Goal: Task Accomplishment & Management: Use online tool/utility

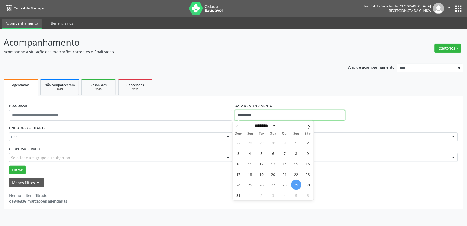
click at [291, 114] on input "**********" at bounding box center [290, 115] width 110 height 11
click at [309, 127] on icon at bounding box center [309, 126] width 2 height 3
select select "*"
click at [249, 142] on span "1" at bounding box center [250, 142] width 10 height 10
type input "**********"
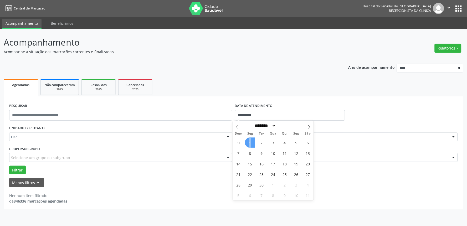
click at [250, 141] on span "1" at bounding box center [250, 142] width 10 height 10
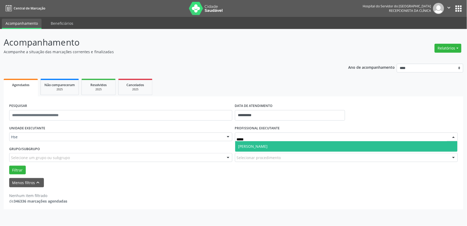
type input "******"
click at [279, 146] on span "[PERSON_NAME]" at bounding box center [346, 146] width 223 height 11
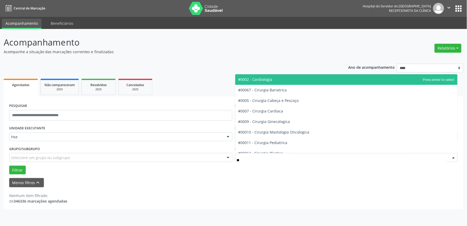
type input "*"
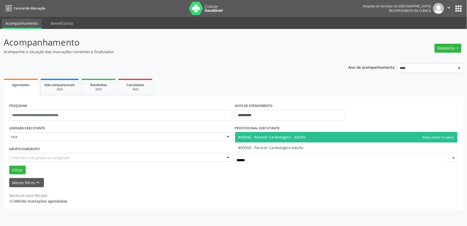
type input "*******"
click at [264, 135] on span "#00046 - Parecer Cardiologico - Adulto" at bounding box center [272, 136] width 68 height 5
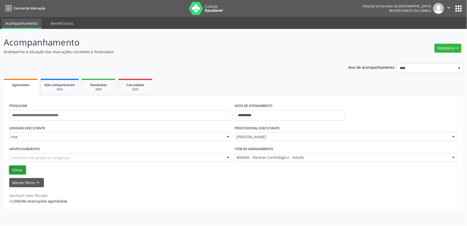
click at [17, 167] on button "Filtrar" at bounding box center [17, 169] width 17 height 9
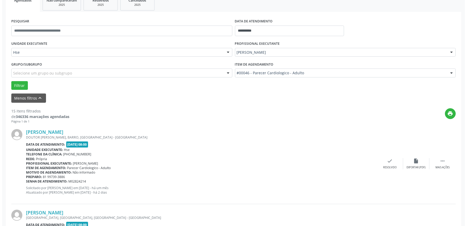
scroll to position [88, 0]
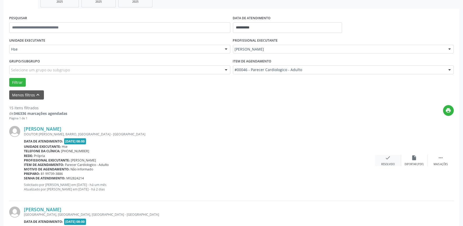
click at [389, 160] on icon "check" at bounding box center [388, 158] width 6 height 6
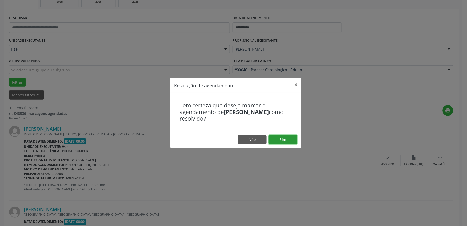
click at [291, 139] on button "Sim" at bounding box center [283, 139] width 29 height 9
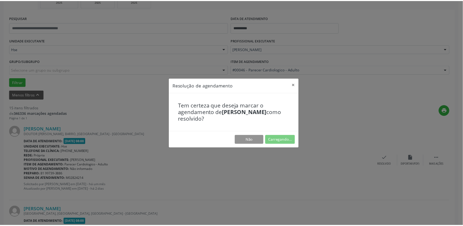
scroll to position [0, 0]
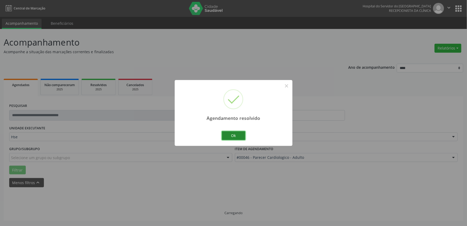
click at [238, 133] on button "Ok" at bounding box center [234, 135] width 24 height 9
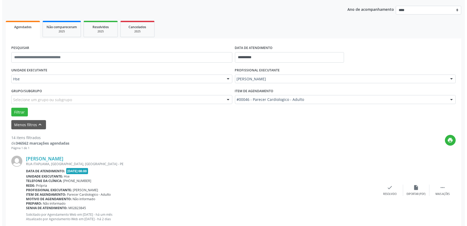
scroll to position [58, 0]
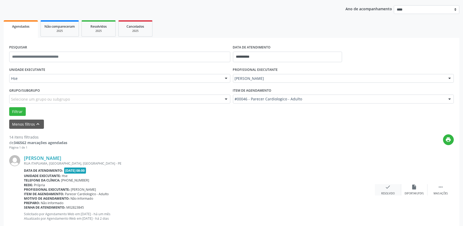
click at [393, 190] on div "check Resolvido" at bounding box center [388, 189] width 26 height 11
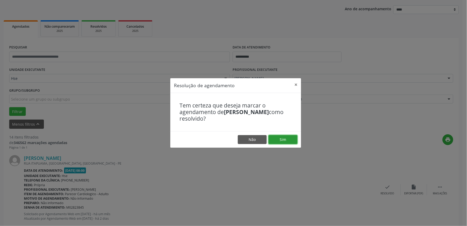
click at [278, 142] on button "Sim" at bounding box center [283, 139] width 29 height 9
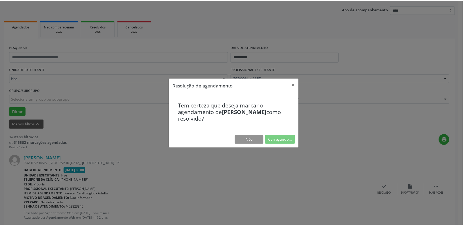
scroll to position [0, 0]
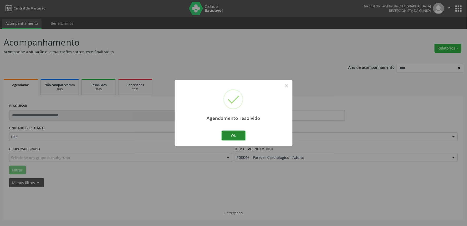
click at [233, 136] on button "Ok" at bounding box center [234, 135] width 24 height 9
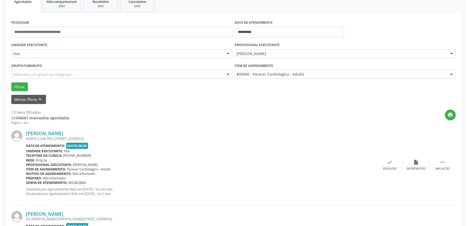
scroll to position [88, 0]
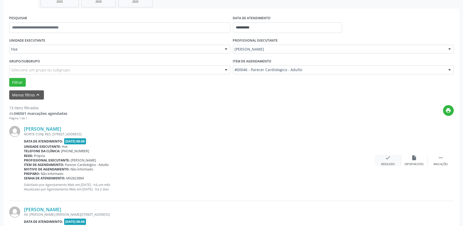
click at [386, 161] on div "check Resolvido" at bounding box center [388, 160] width 26 height 11
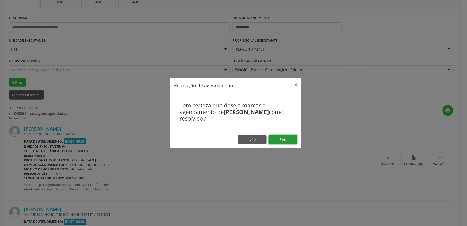
click at [280, 137] on button "Sim" at bounding box center [283, 139] width 29 height 9
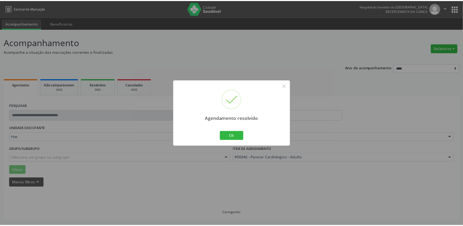
scroll to position [0, 0]
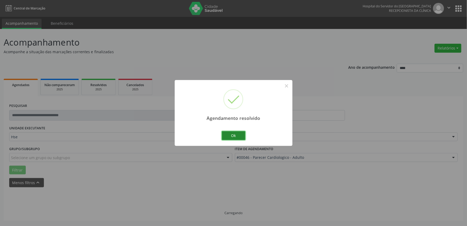
click at [235, 134] on button "Ok" at bounding box center [234, 135] width 24 height 9
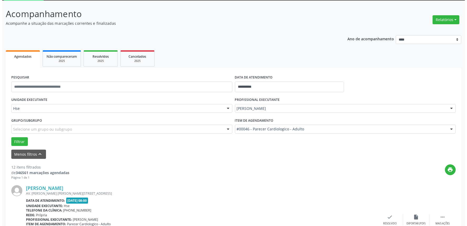
scroll to position [117, 0]
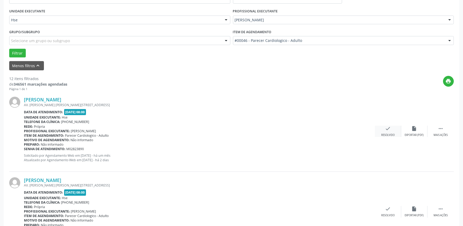
click at [387, 127] on icon "check" at bounding box center [388, 128] width 6 height 6
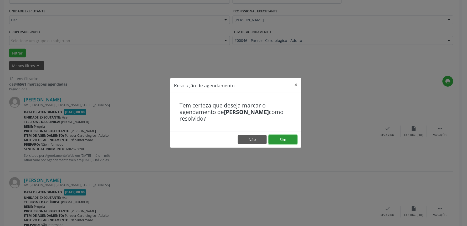
click at [291, 142] on button "Sim" at bounding box center [283, 139] width 29 height 9
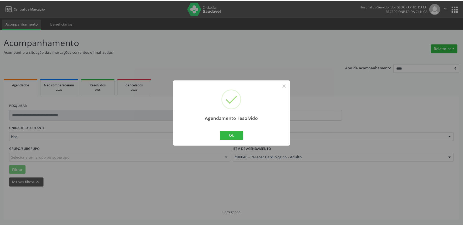
scroll to position [0, 0]
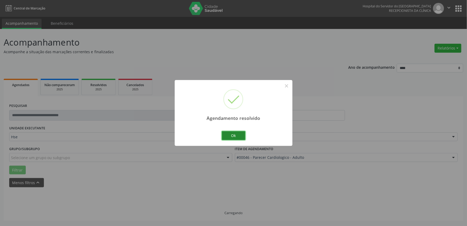
click at [226, 136] on button "Ok" at bounding box center [234, 135] width 24 height 9
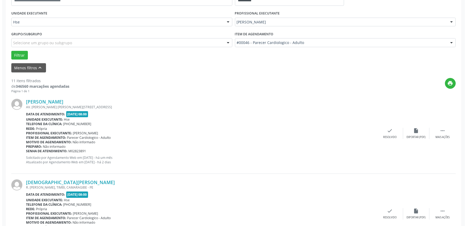
scroll to position [117, 0]
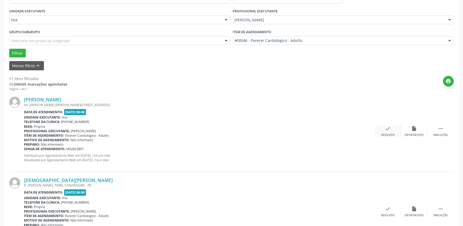
click at [385, 132] on div "check Resolvido" at bounding box center [388, 130] width 26 height 11
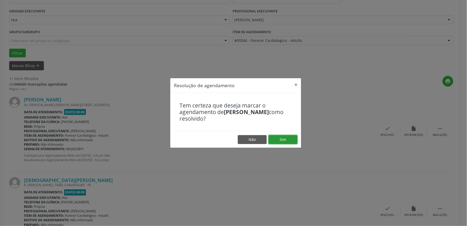
click at [275, 137] on button "Sim" at bounding box center [283, 139] width 29 height 9
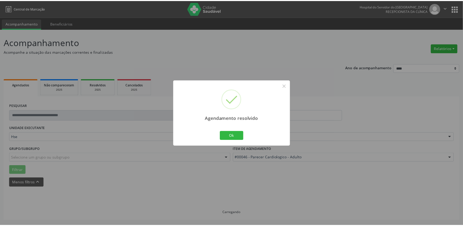
scroll to position [0, 0]
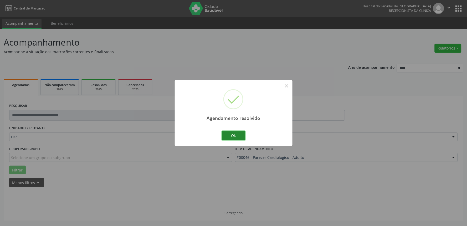
click at [238, 136] on button "Ok" at bounding box center [234, 135] width 24 height 9
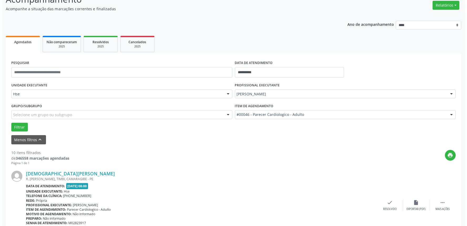
scroll to position [88, 0]
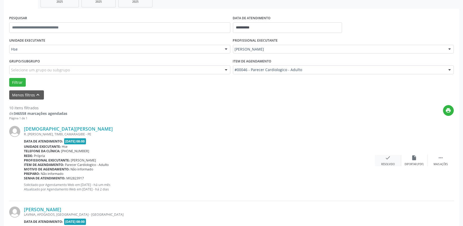
click at [385, 160] on icon "check" at bounding box center [388, 158] width 6 height 6
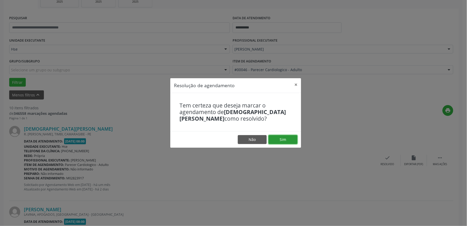
click at [280, 141] on button "Sim" at bounding box center [283, 139] width 29 height 9
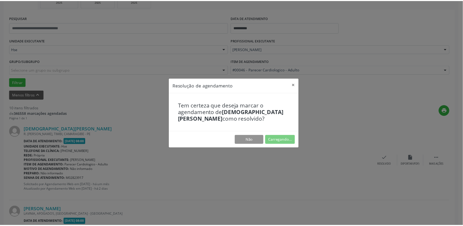
scroll to position [0, 0]
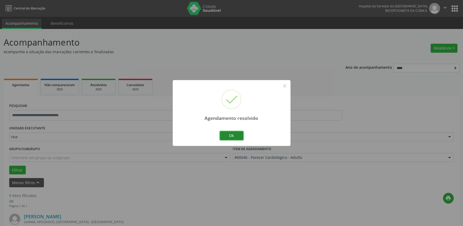
click at [236, 135] on button "Ok" at bounding box center [232, 135] width 24 height 9
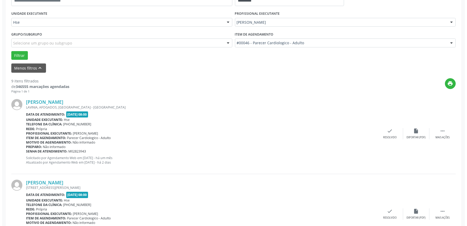
scroll to position [117, 0]
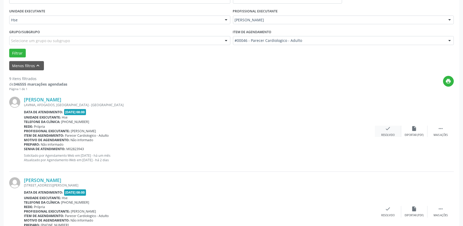
click at [388, 130] on icon "check" at bounding box center [388, 128] width 6 height 6
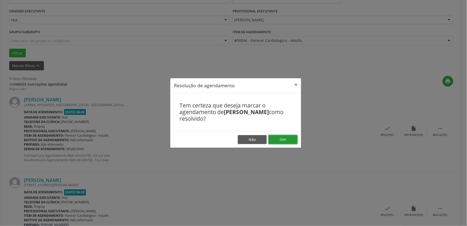
click at [279, 137] on button "Sim" at bounding box center [283, 139] width 29 height 9
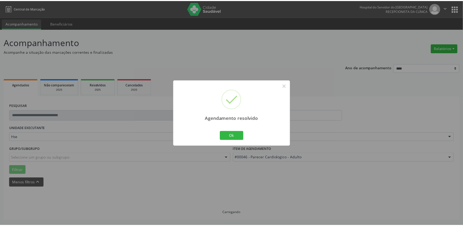
scroll to position [0, 0]
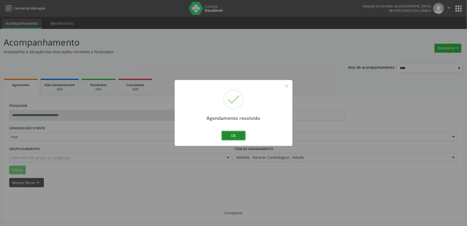
click at [233, 134] on button "Ok" at bounding box center [234, 135] width 24 height 9
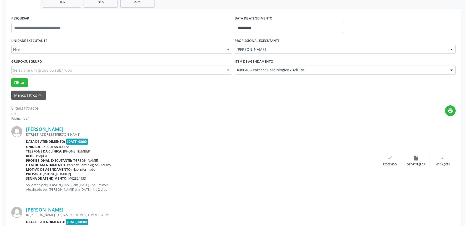
scroll to position [88, 0]
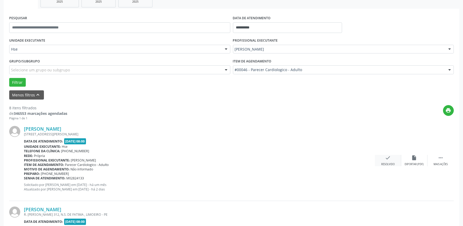
click at [390, 161] on div "check Resolvido" at bounding box center [388, 160] width 26 height 11
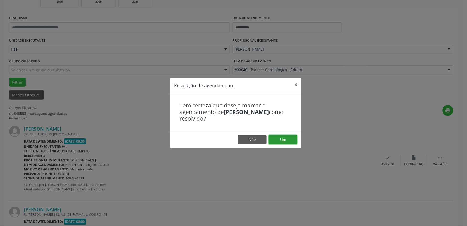
click at [285, 140] on button "Sim" at bounding box center [283, 139] width 29 height 9
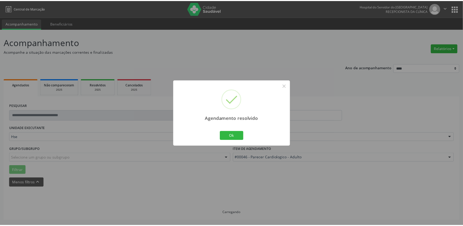
scroll to position [0, 0]
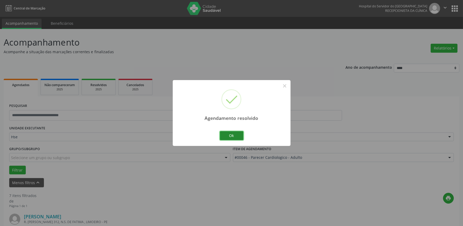
click at [240, 136] on button "Ok" at bounding box center [232, 135] width 24 height 9
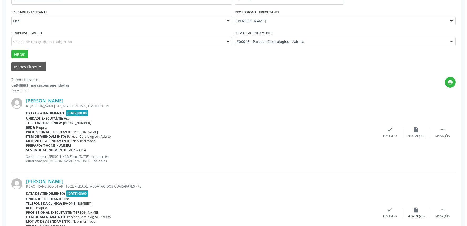
scroll to position [117, 0]
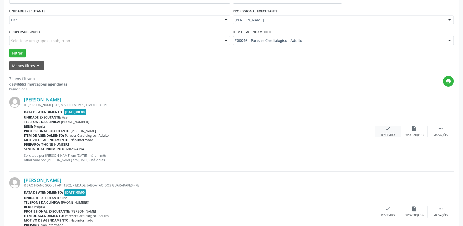
click at [383, 133] on div "Resolvido" at bounding box center [387, 135] width 13 height 4
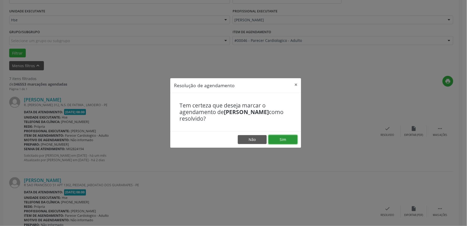
click at [279, 137] on button "Sim" at bounding box center [283, 139] width 29 height 9
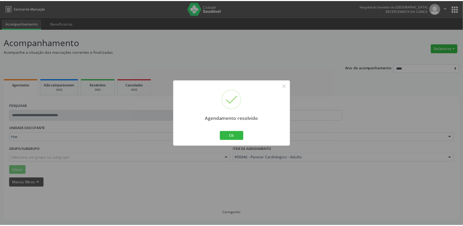
scroll to position [0, 0]
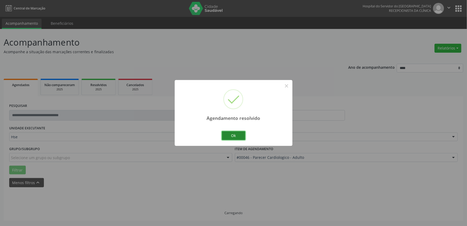
click at [242, 136] on button "Ok" at bounding box center [234, 135] width 24 height 9
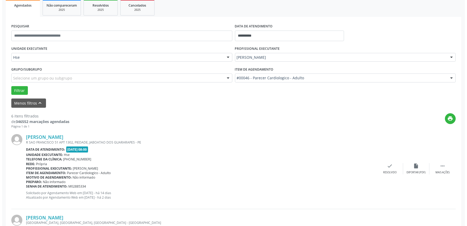
scroll to position [88, 0]
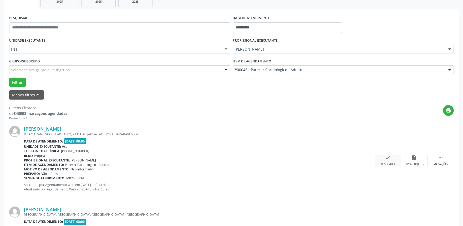
click at [392, 157] on div "check Resolvido" at bounding box center [388, 160] width 26 height 11
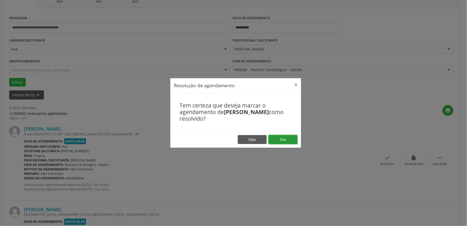
click at [290, 140] on button "Sim" at bounding box center [283, 139] width 29 height 9
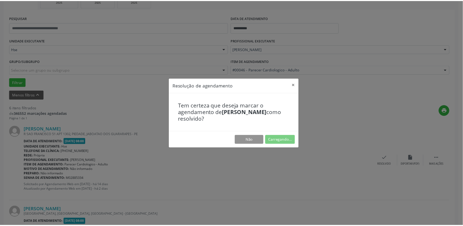
scroll to position [0, 0]
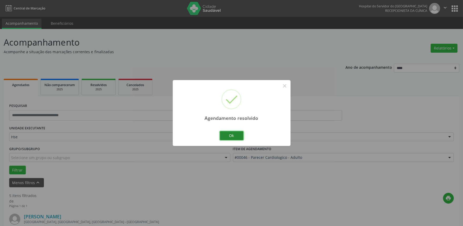
click at [237, 134] on button "Ok" at bounding box center [232, 135] width 24 height 9
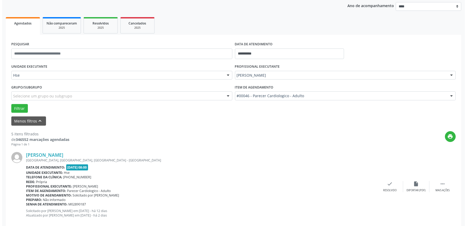
scroll to position [146, 0]
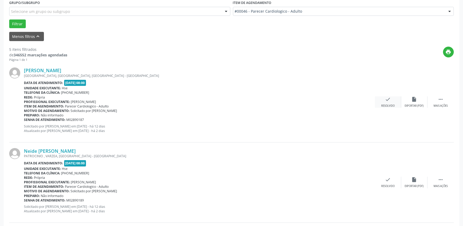
click at [389, 103] on div "check Resolvido" at bounding box center [388, 101] width 26 height 11
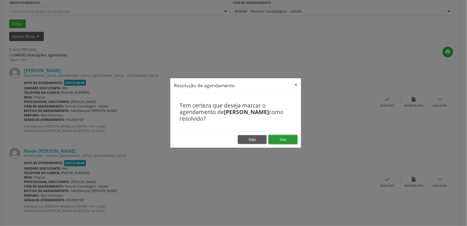
click at [285, 140] on button "Sim" at bounding box center [283, 139] width 29 height 9
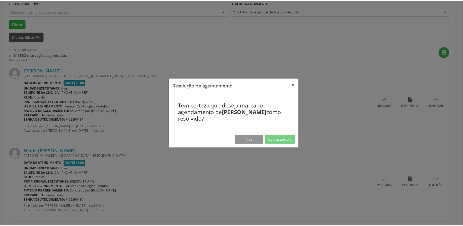
scroll to position [0, 0]
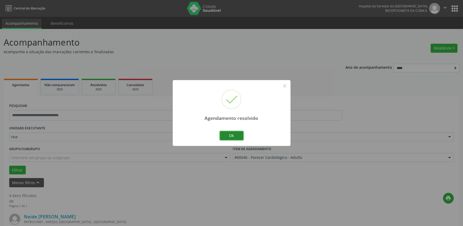
click at [233, 133] on button "Ok" at bounding box center [232, 135] width 24 height 9
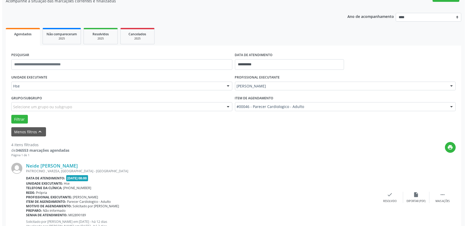
scroll to position [58, 0]
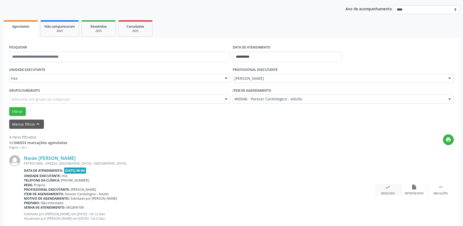
click at [395, 188] on div "check Resolvido" at bounding box center [388, 189] width 26 height 11
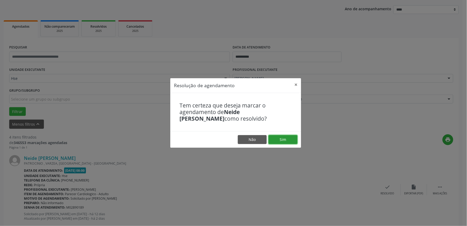
click at [291, 138] on button "Sim" at bounding box center [283, 139] width 29 height 9
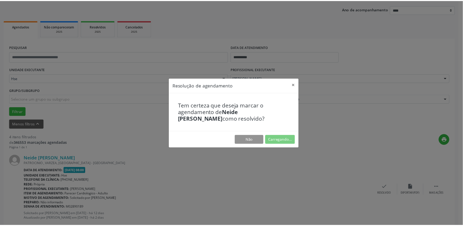
scroll to position [0, 0]
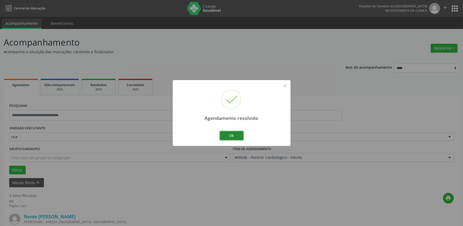
click at [232, 136] on button "Ok" at bounding box center [232, 135] width 24 height 9
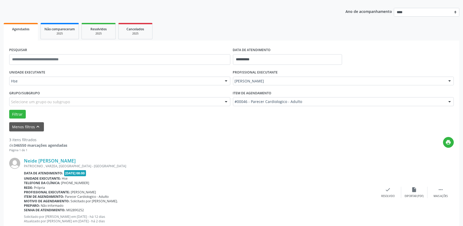
scroll to position [58, 0]
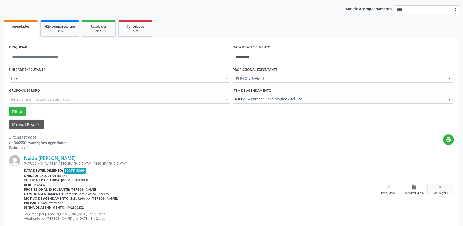
click at [442, 187] on icon "" at bounding box center [441, 187] width 6 height 6
click at [409, 190] on div "alarm_off Não compareceu" at bounding box center [414, 189] width 26 height 11
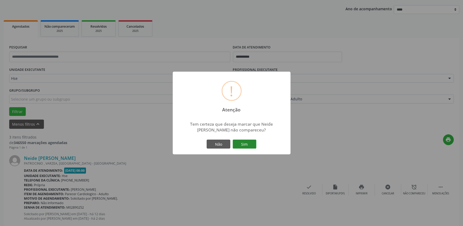
click at [253, 144] on button "Sim" at bounding box center [245, 143] width 24 height 9
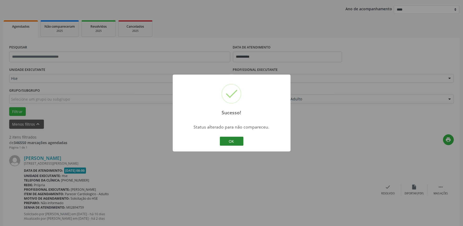
click at [236, 140] on button "OK" at bounding box center [232, 140] width 24 height 9
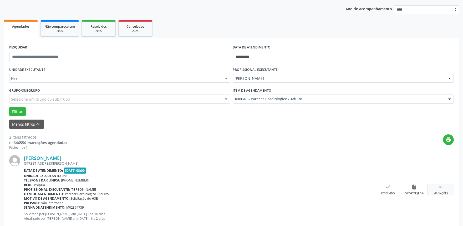
click at [440, 191] on div "Mais ações" at bounding box center [440, 193] width 14 height 4
click at [416, 189] on div "alarm_off Não compareceu" at bounding box center [414, 189] width 26 height 11
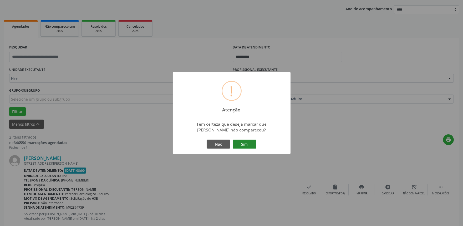
click at [243, 140] on button "Sim" at bounding box center [245, 143] width 24 height 9
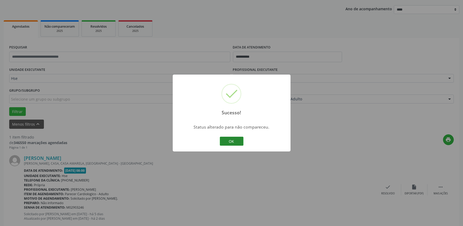
click at [235, 140] on button "OK" at bounding box center [232, 140] width 24 height 9
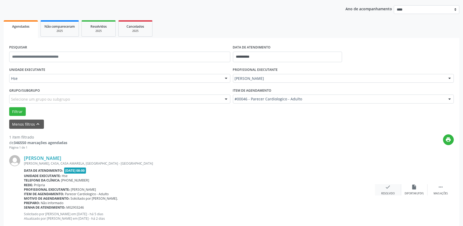
click at [390, 187] on icon "check" at bounding box center [388, 187] width 6 height 6
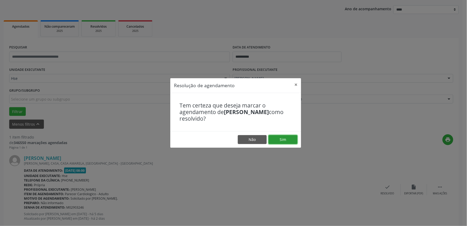
click at [288, 140] on button "Sim" at bounding box center [283, 139] width 29 height 9
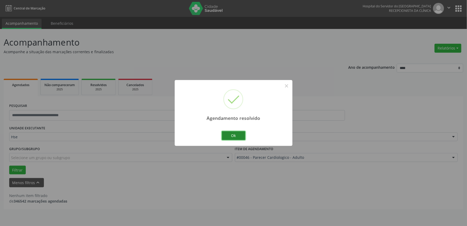
click at [235, 136] on button "Ok" at bounding box center [234, 135] width 24 height 9
